Goal: Transaction & Acquisition: Purchase product/service

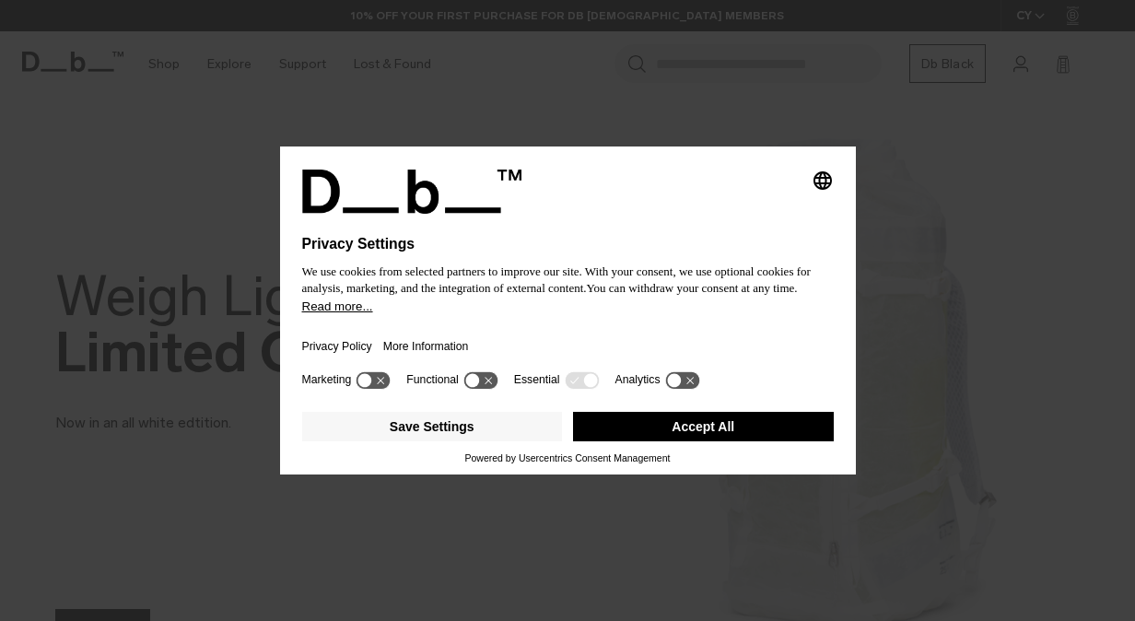
click at [661, 416] on button "Accept All" at bounding box center [703, 426] width 261 height 29
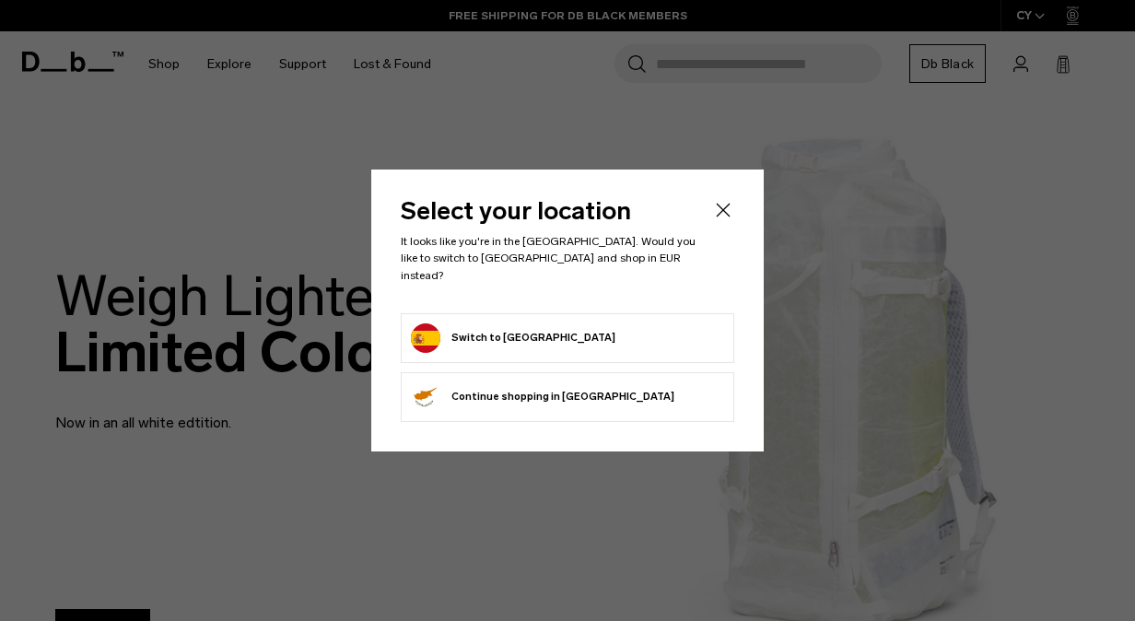
click at [471, 326] on button "Switch to Spain" at bounding box center [513, 337] width 204 height 29
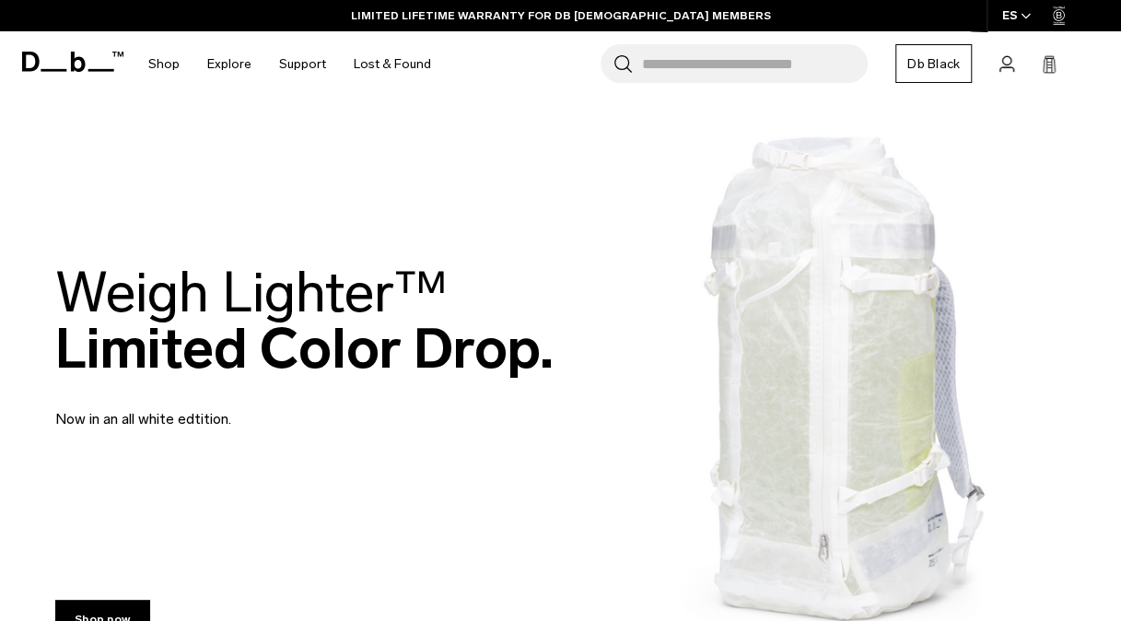
drag, startPoint x: 0, startPoint y: 0, endPoint x: 471, endPoint y: 326, distance: 573.2
click at [471, 326] on h2 "Weigh Lighter™  Limited Color Drop." at bounding box center [304, 320] width 498 height 112
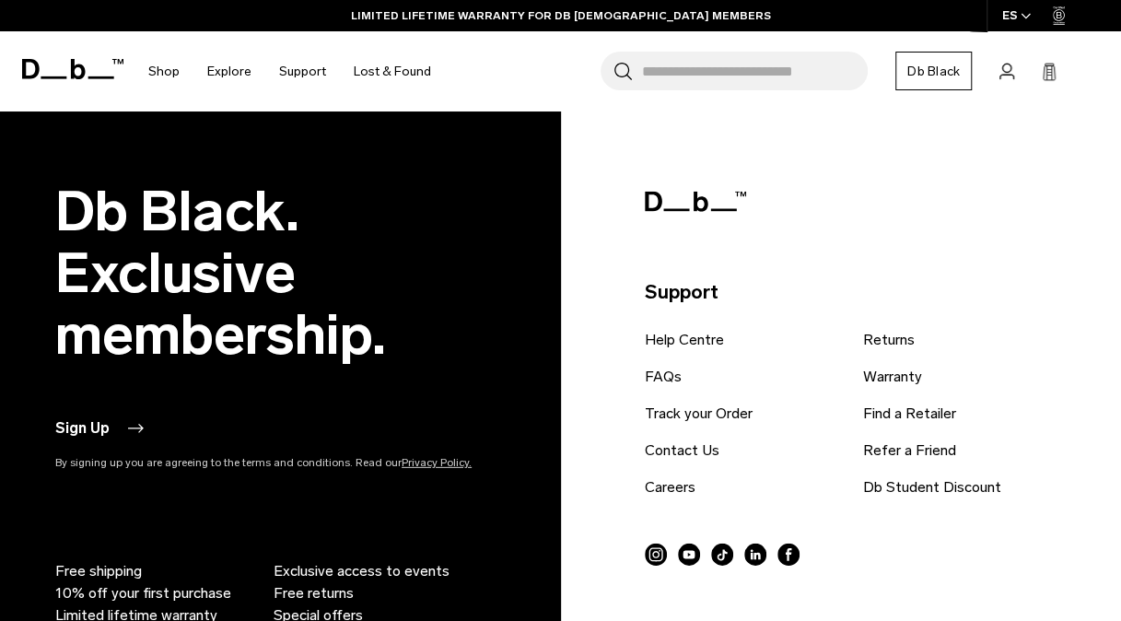
scroll to position [2478, 0]
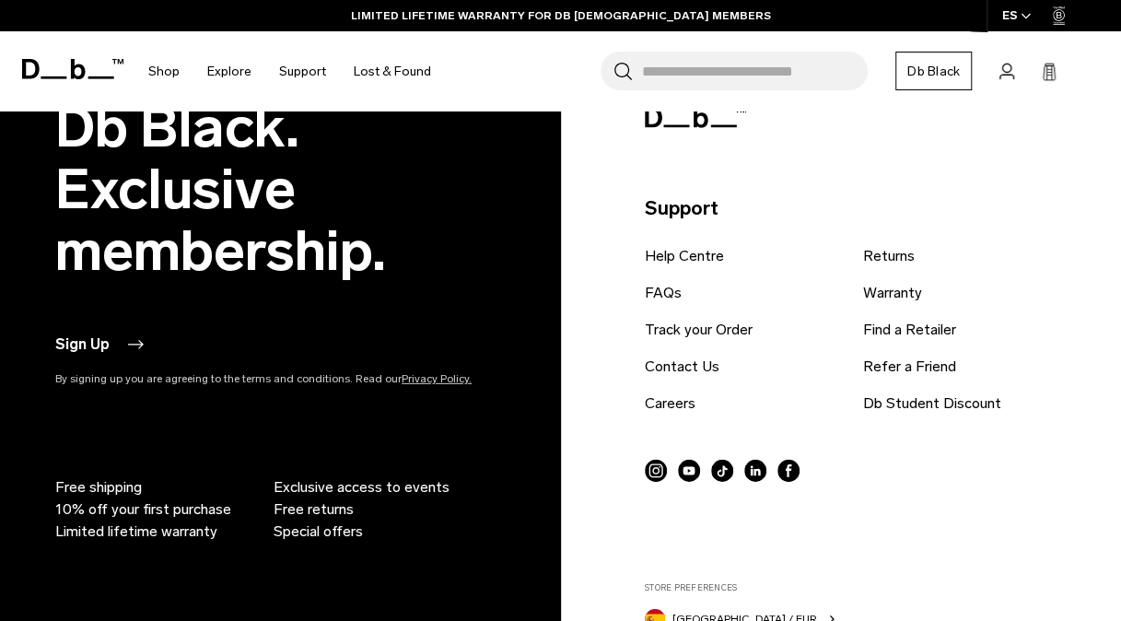
drag, startPoint x: 1133, startPoint y: 408, endPoint x: 1061, endPoint y: 444, distance: 80.3
click at [1061, 459] on div "Instagram YouTube TikTok LinkedIn Facebook" at bounding box center [855, 470] width 421 height 23
drag, startPoint x: 1127, startPoint y: 523, endPoint x: 1044, endPoint y: 131, distance: 401.0
click at [1044, 131] on div "Support Help Centre FAQs Track your Order Contact Us Careers Returns Warranty F…" at bounding box center [855, 444] width 421 height 694
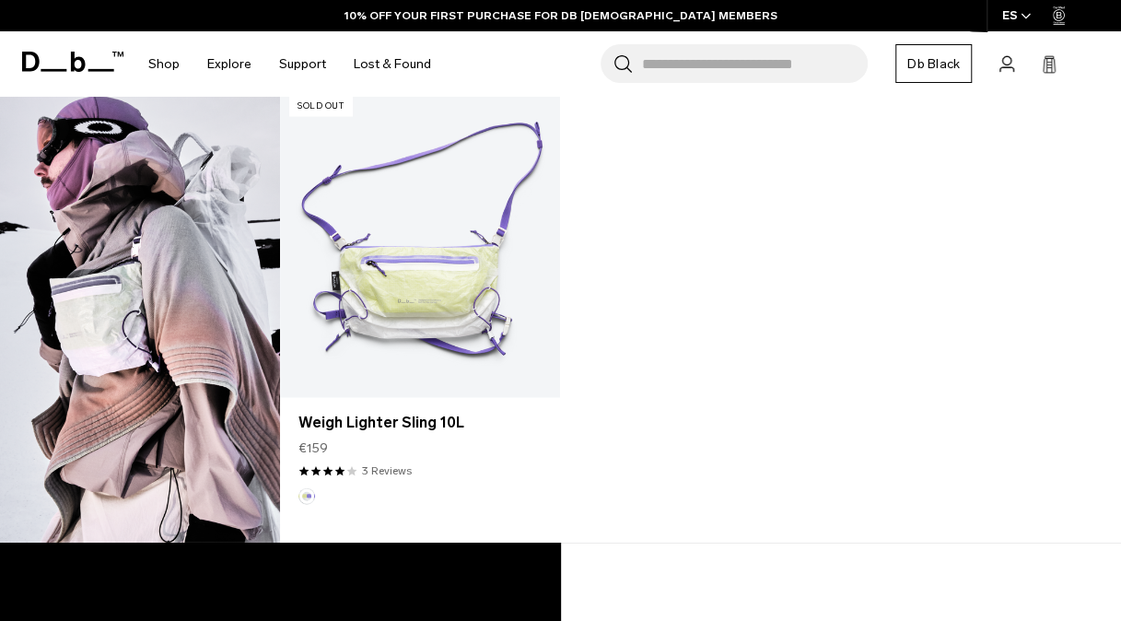
scroll to position [1392, 0]
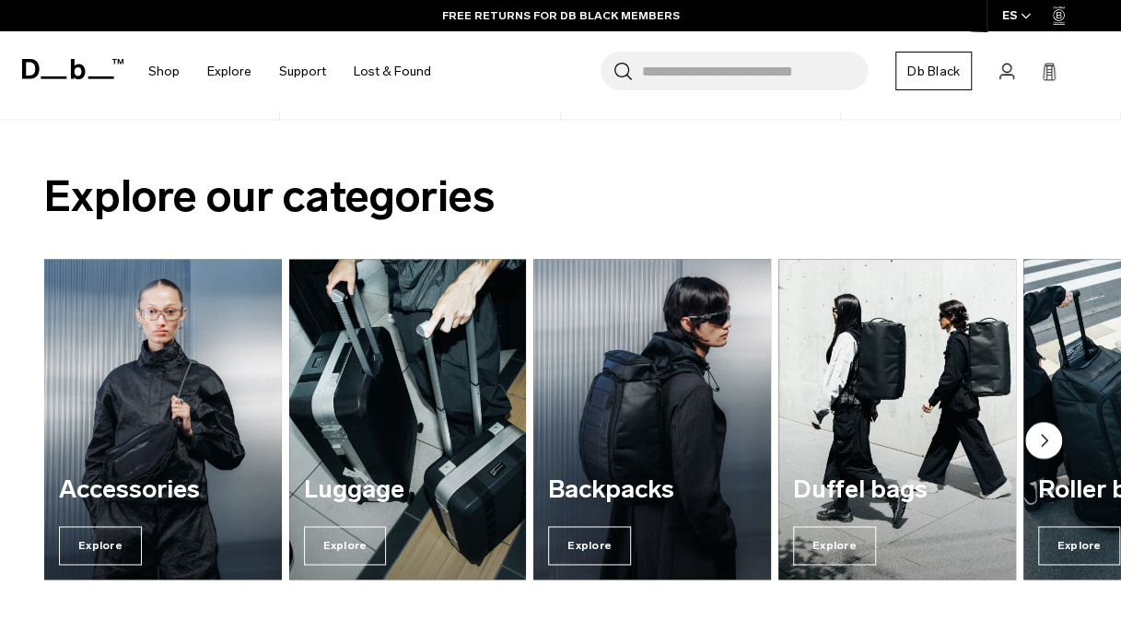
scroll to position [1033, 0]
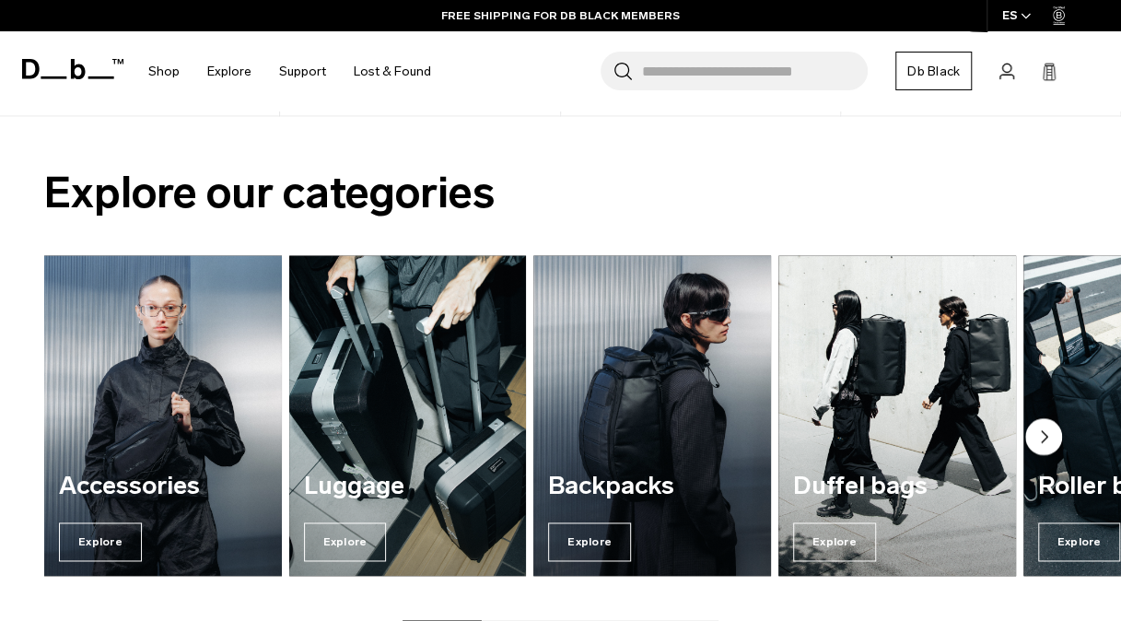
click at [1044, 440] on circle "Next slide" at bounding box center [1043, 436] width 37 height 37
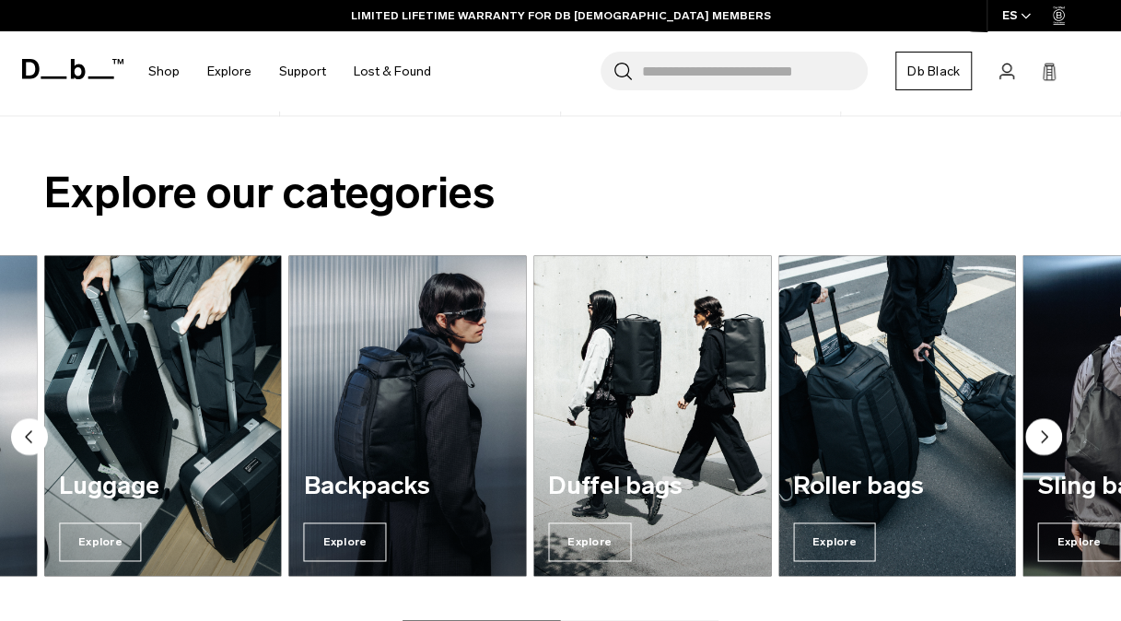
click at [1044, 440] on circle "Next slide" at bounding box center [1043, 436] width 37 height 37
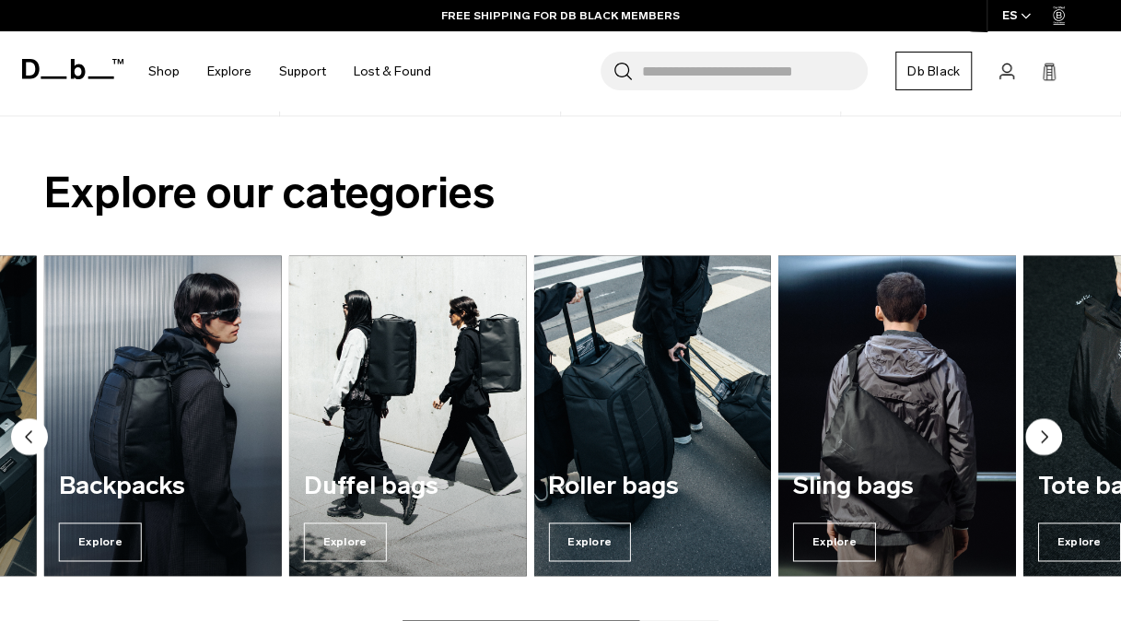
click at [855, 173] on h2 "Explore our categories" at bounding box center [560, 192] width 1032 height 65
click at [1039, 440] on circle "Next slide" at bounding box center [1043, 436] width 37 height 37
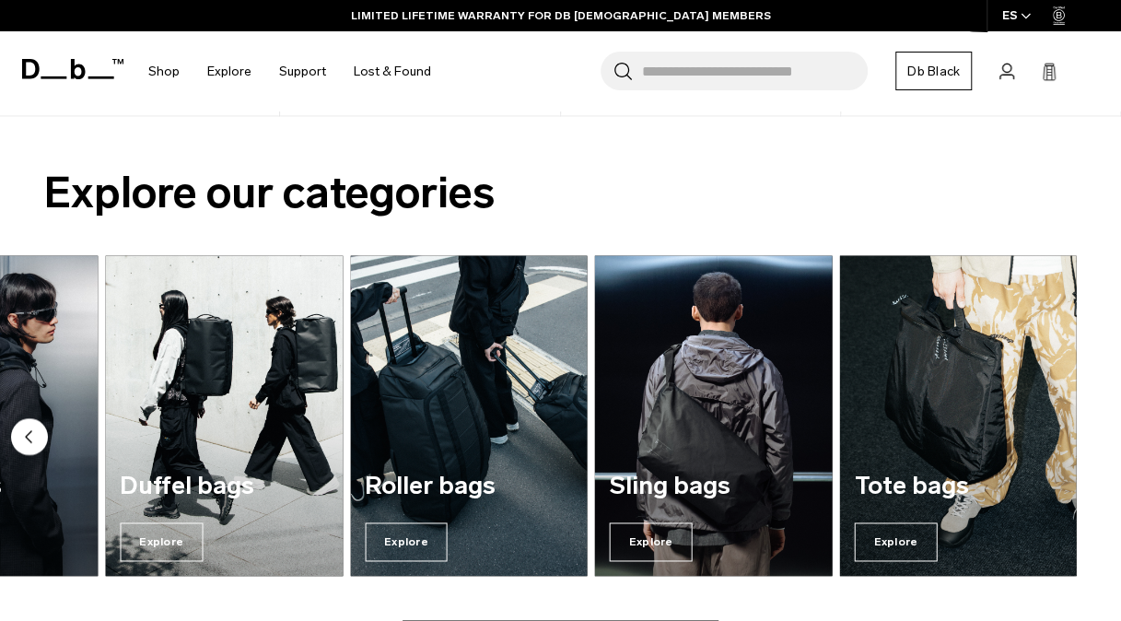
click at [33, 440] on circle "Previous slide" at bounding box center [29, 436] width 37 height 37
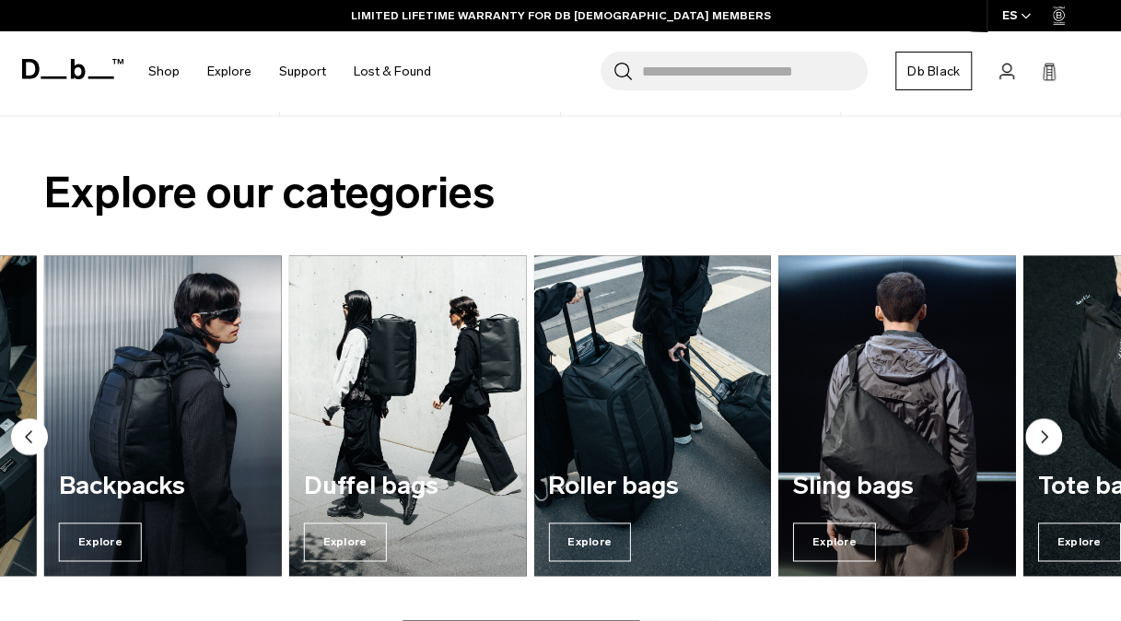
click at [39, 438] on circle "Previous slide" at bounding box center [29, 436] width 37 height 37
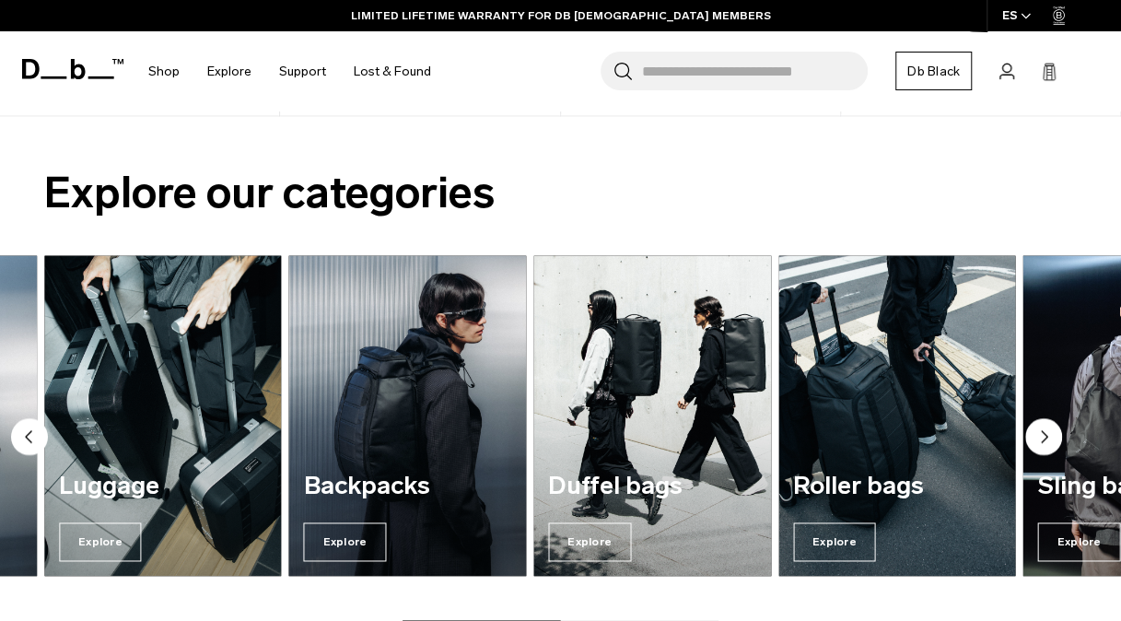
click at [39, 438] on circle "Previous slide" at bounding box center [29, 436] width 37 height 37
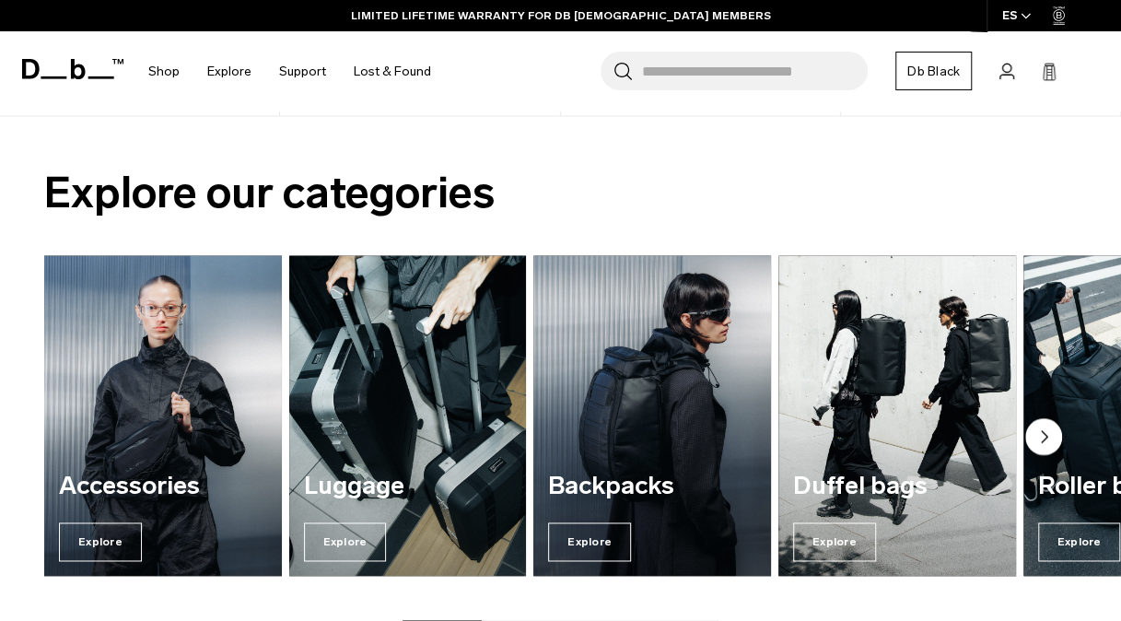
click at [39, 438] on div "Accessories Explore Luggage Explore Backpacks Explore Duffel bags Explore" at bounding box center [560, 438] width 1121 height 367
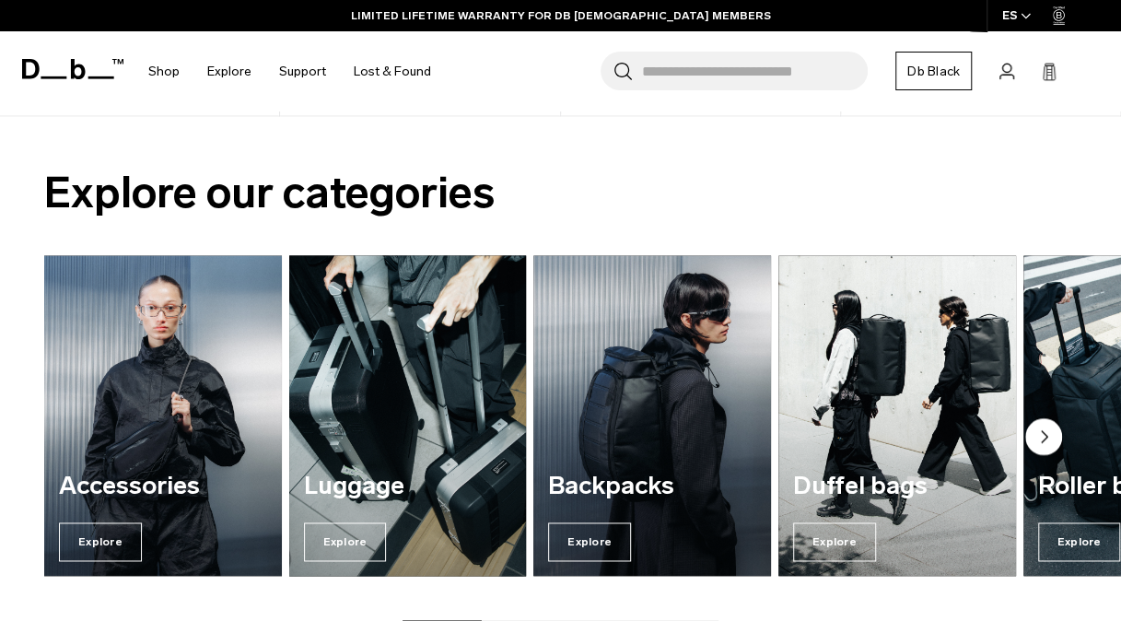
click at [403, 389] on img "2 / 7" at bounding box center [407, 415] width 244 height 330
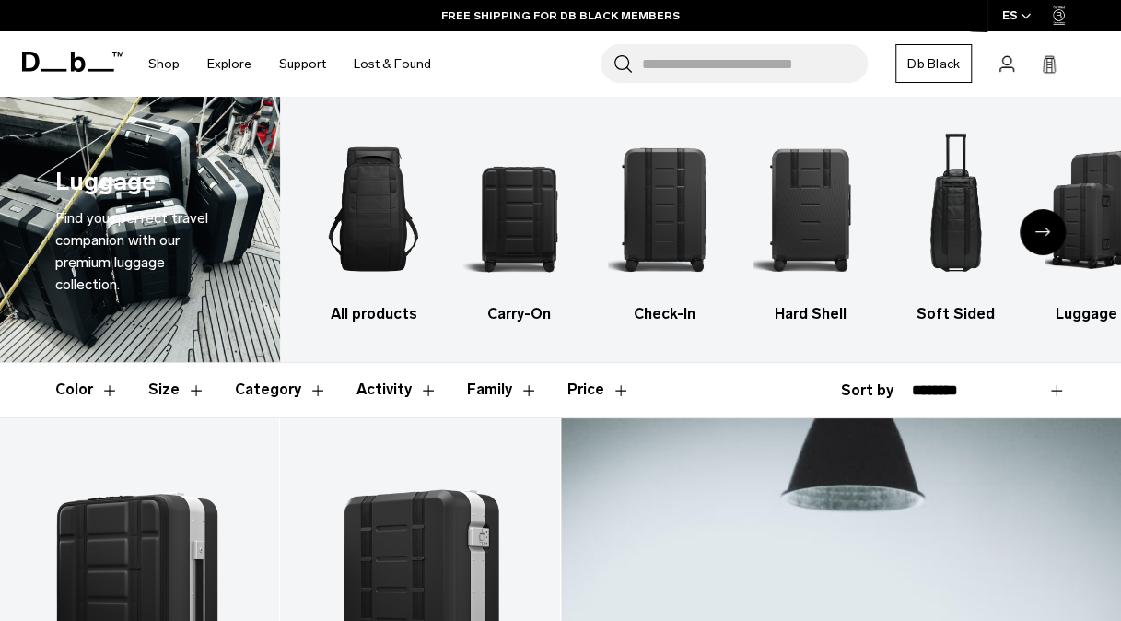
click at [1047, 227] on div "Next slide" at bounding box center [1042, 232] width 46 height 46
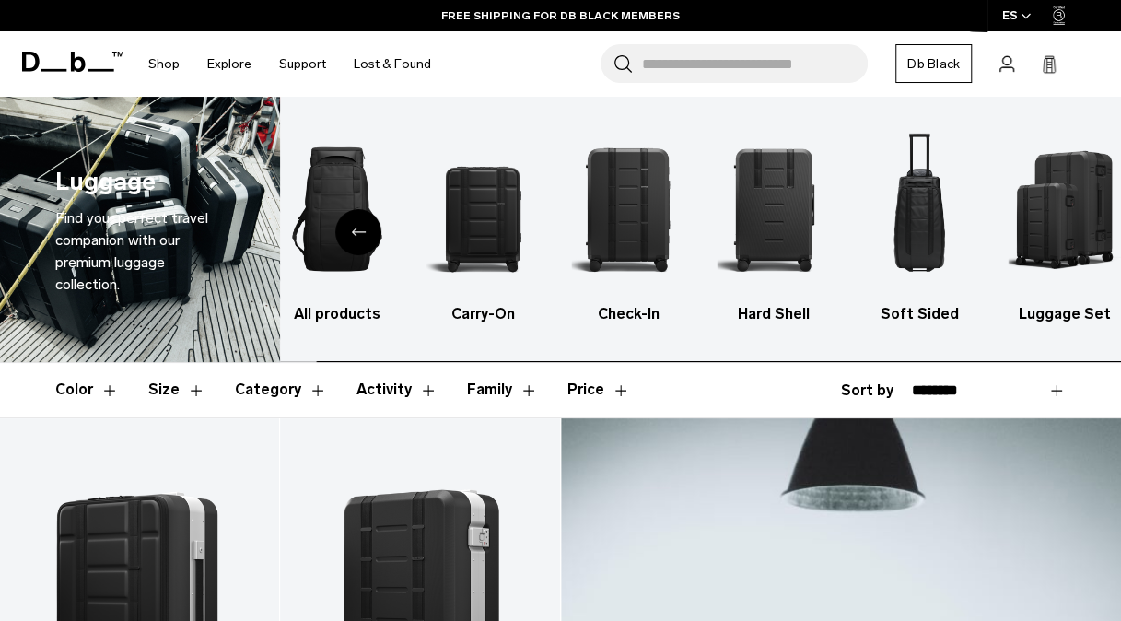
click at [1047, 227] on img "6 / 6" at bounding box center [1063, 208] width 113 height 169
